Goal: Task Accomplishment & Management: Use online tool/utility

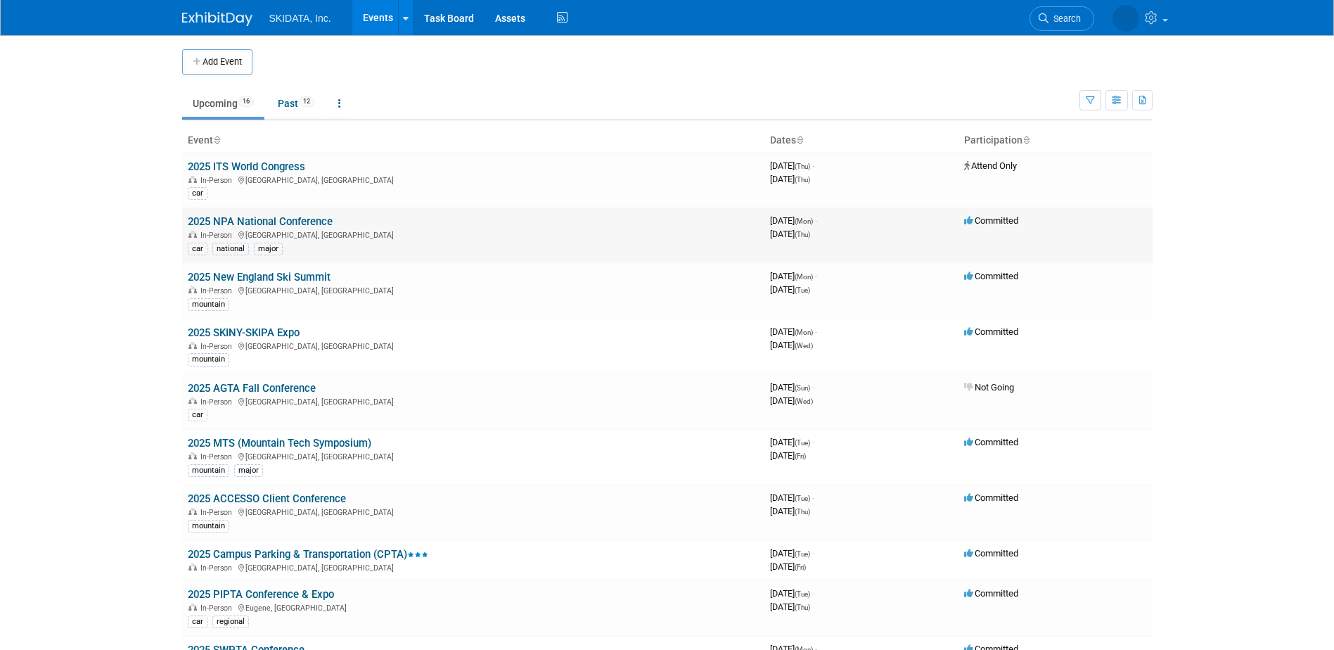
click at [243, 223] on link "2025 NPA National Conference" at bounding box center [260, 221] width 145 height 13
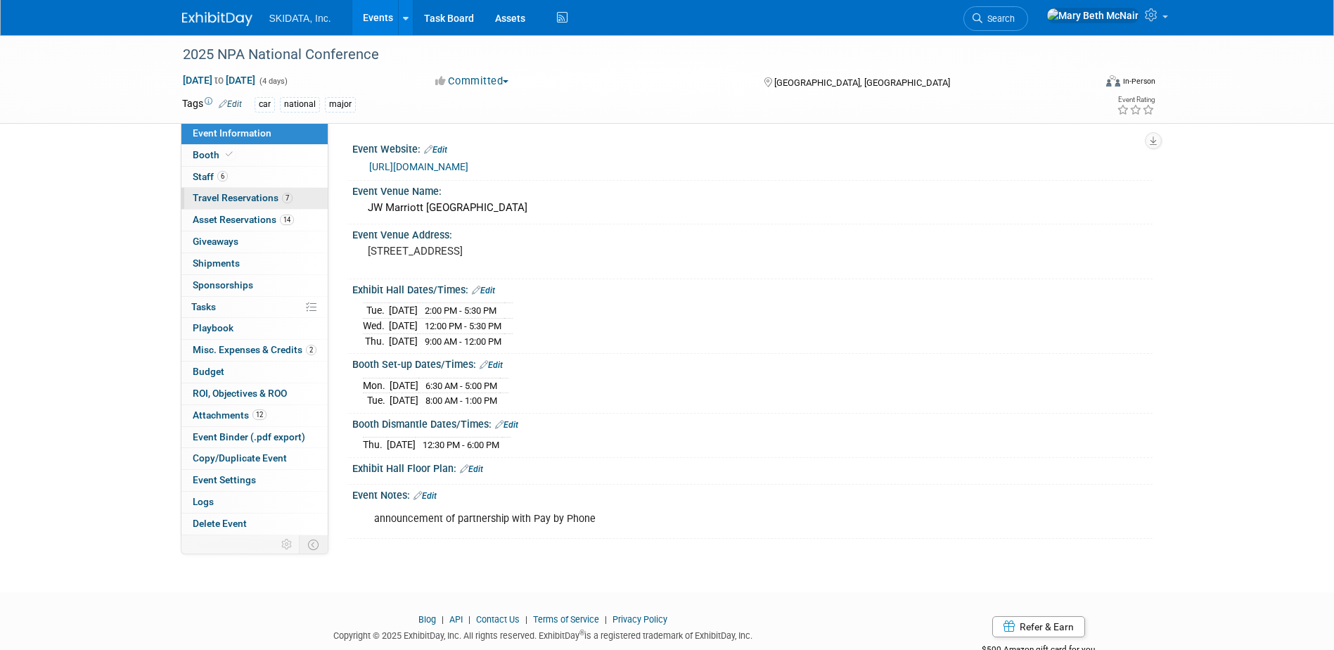
click at [217, 196] on span "Travel Reservations 7" at bounding box center [243, 197] width 100 height 11
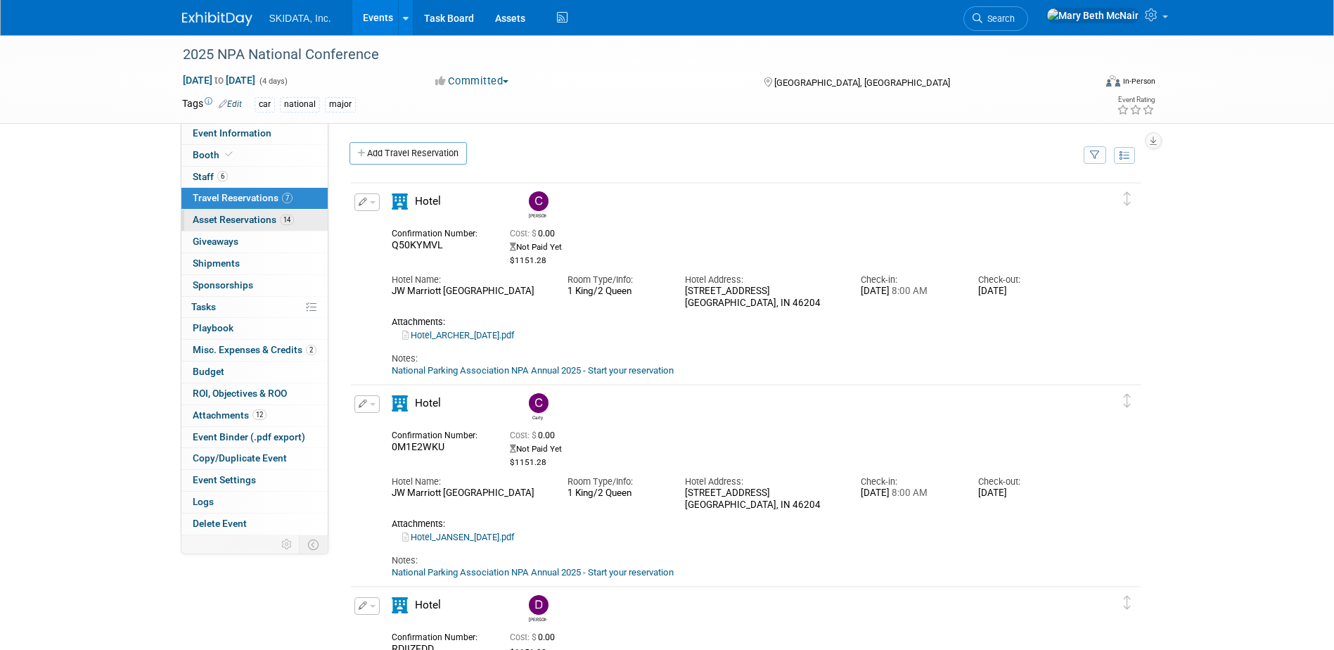
click at [250, 222] on span "Asset Reservations 14" at bounding box center [243, 219] width 101 height 11
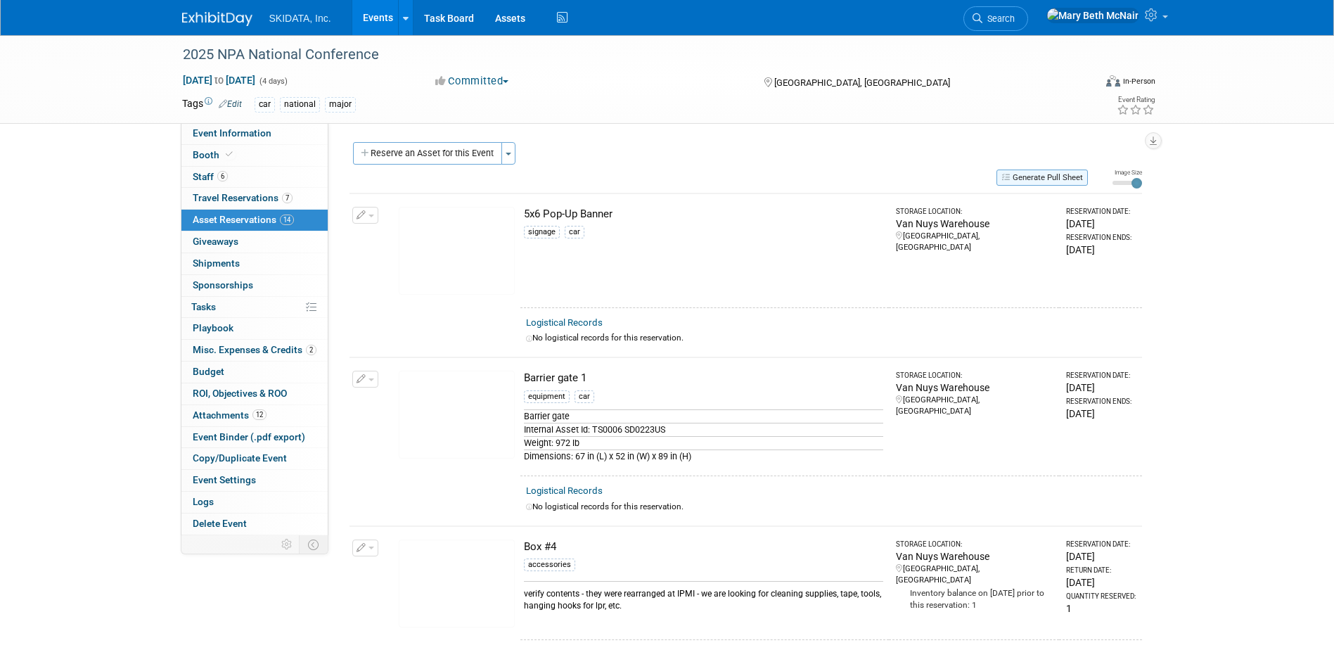
click at [1007, 175] on icon "button" at bounding box center [1006, 177] width 11 height 8
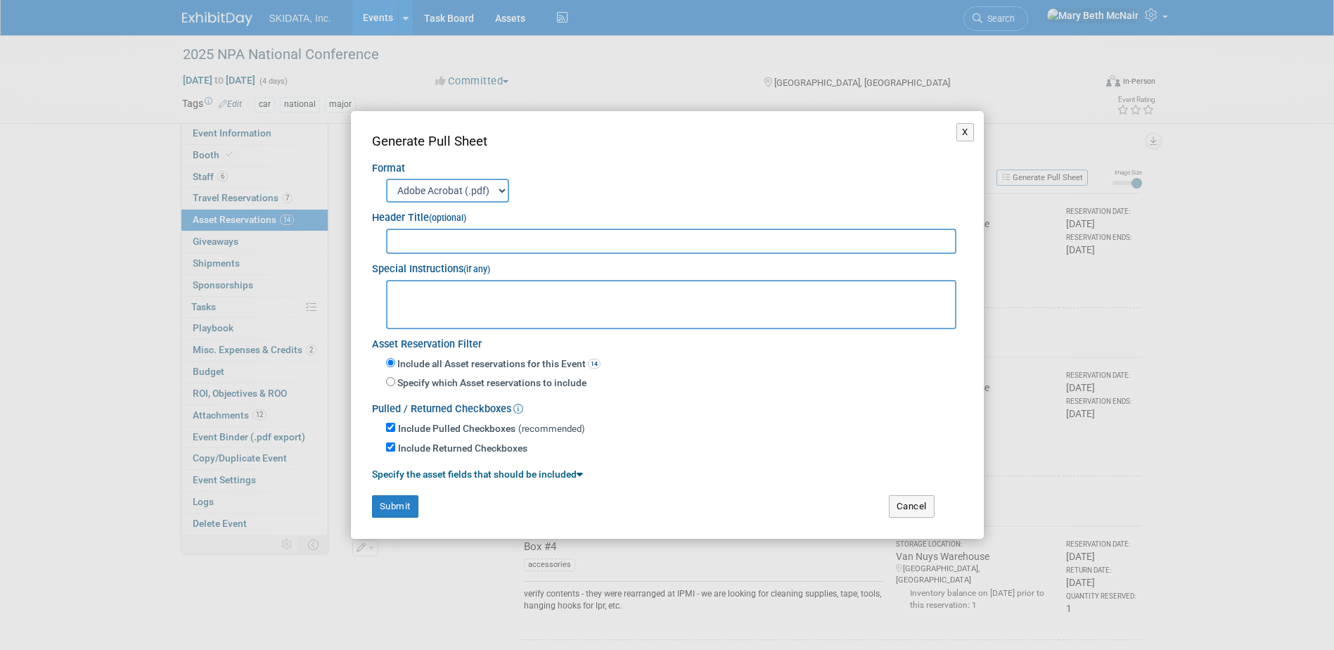
click at [442, 243] on input "text" at bounding box center [671, 240] width 571 height 25
type input "NPA Pull Sheet"
click at [408, 503] on button "Submit" at bounding box center [395, 506] width 46 height 22
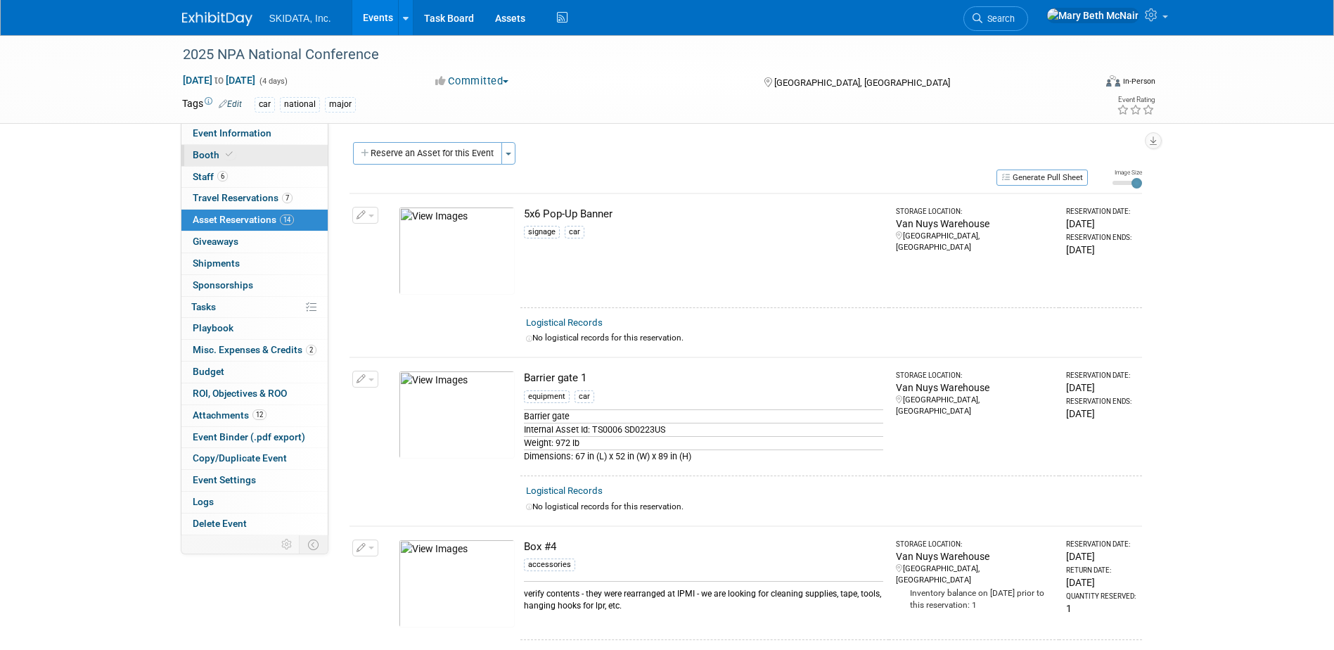
click at [219, 150] on span "Booth" at bounding box center [214, 154] width 43 height 11
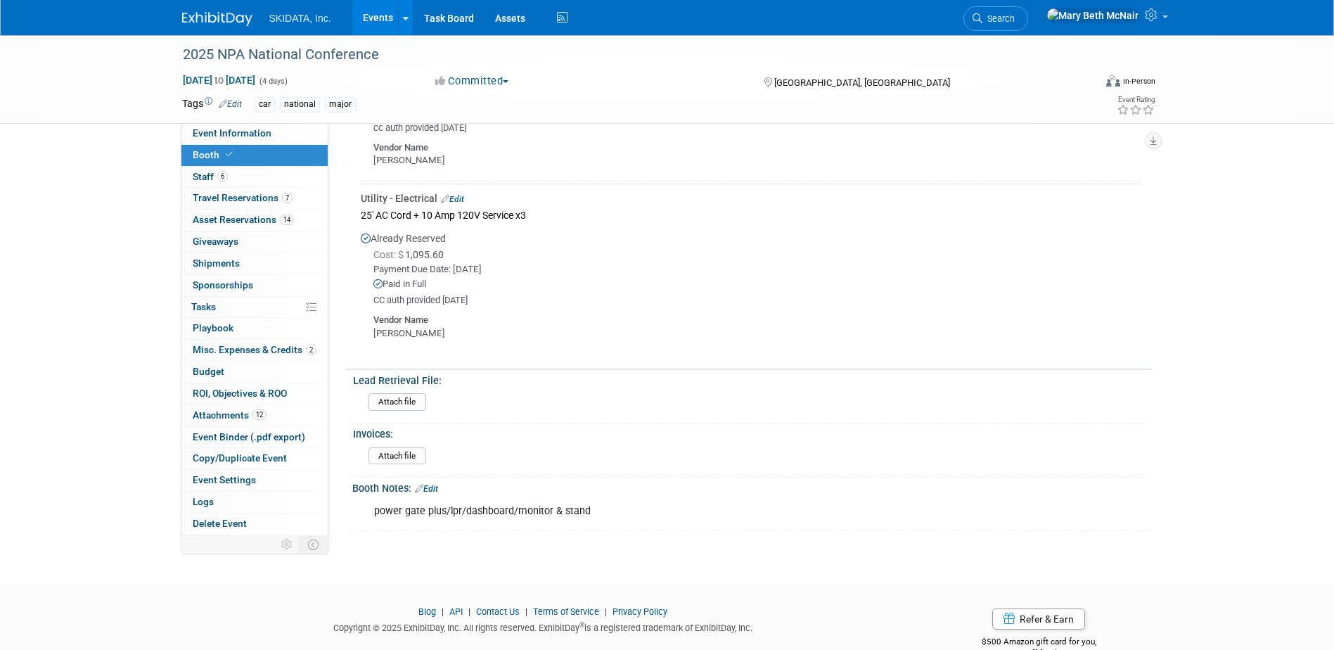
scroll to position [422, 0]
click at [399, 406] on input "file" at bounding box center [329, 401] width 191 height 16
